Goal: Find contact information: Find contact information

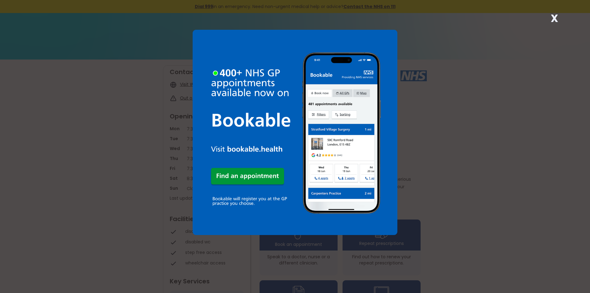
drag, startPoint x: 556, startPoint y: 19, endPoint x: 549, endPoint y: 22, distance: 7.6
click at [556, 19] on strong "X" at bounding box center [553, 18] width 7 height 15
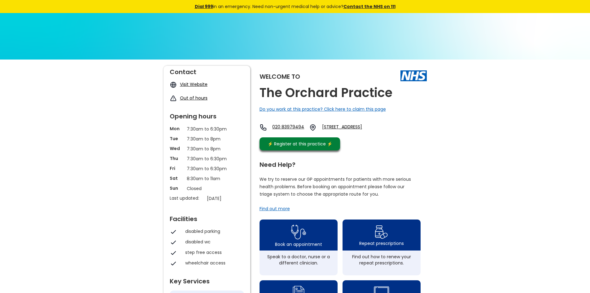
drag, startPoint x: 429, startPoint y: 136, endPoint x: 337, endPoint y: 126, distance: 92.2
copy link "[STREET_ADDRESS]"
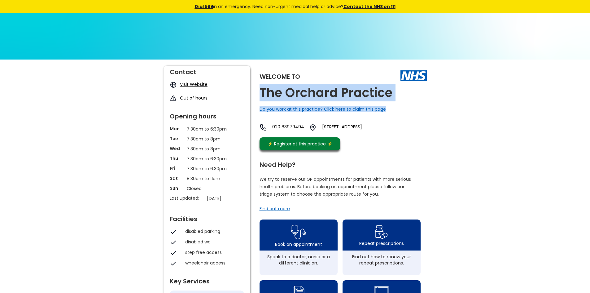
drag, startPoint x: 392, startPoint y: 98, endPoint x: 260, endPoint y: 91, distance: 132.0
click at [260, 91] on div "Welcome to The Orchard Practice Do you work at this practice? Click here to cla…" at bounding box center [342, 110] width 167 height 88
copy div "The Orchard Practice Do you work at this practice? Click here to claim this page"
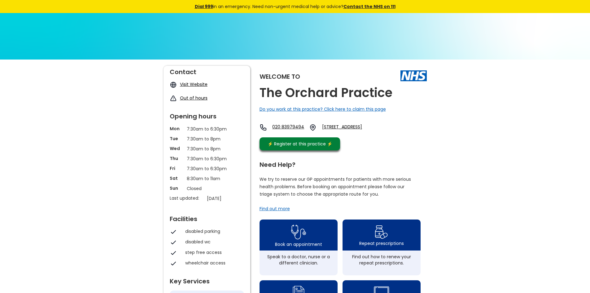
click at [399, 110] on div "Do you work at this practice? Click here to claim this page" at bounding box center [342, 109] width 167 height 6
drag, startPoint x: 270, startPoint y: 123, endPoint x: 310, endPoint y: 132, distance: 41.1
click at [310, 132] on div "Welcome to The Orchard Practice Do you work at this practice? Click here to cla…" at bounding box center [342, 110] width 167 height 88
copy div "020 83979494"
